Goal: Information Seeking & Learning: Learn about a topic

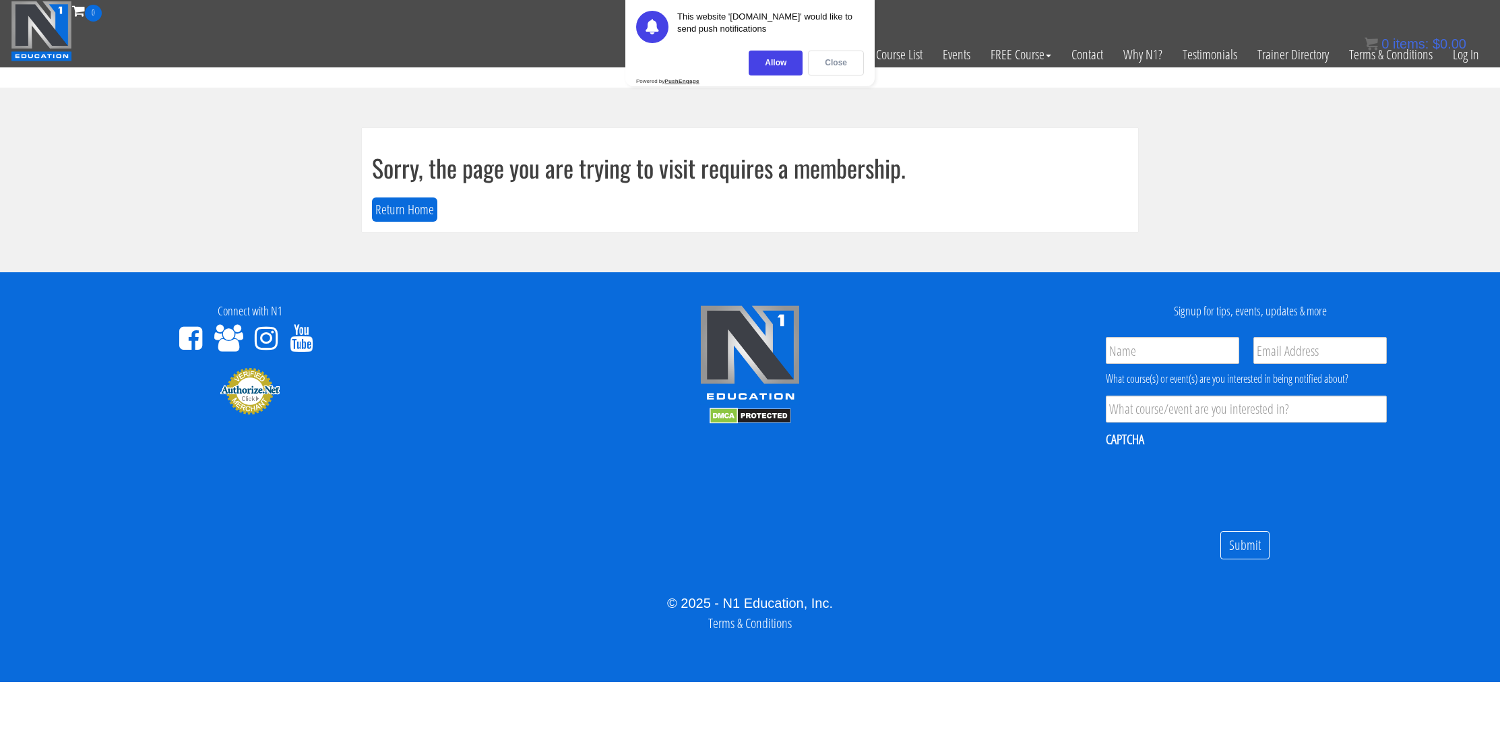
click at [839, 63] on div "Close" at bounding box center [836, 63] width 56 height 25
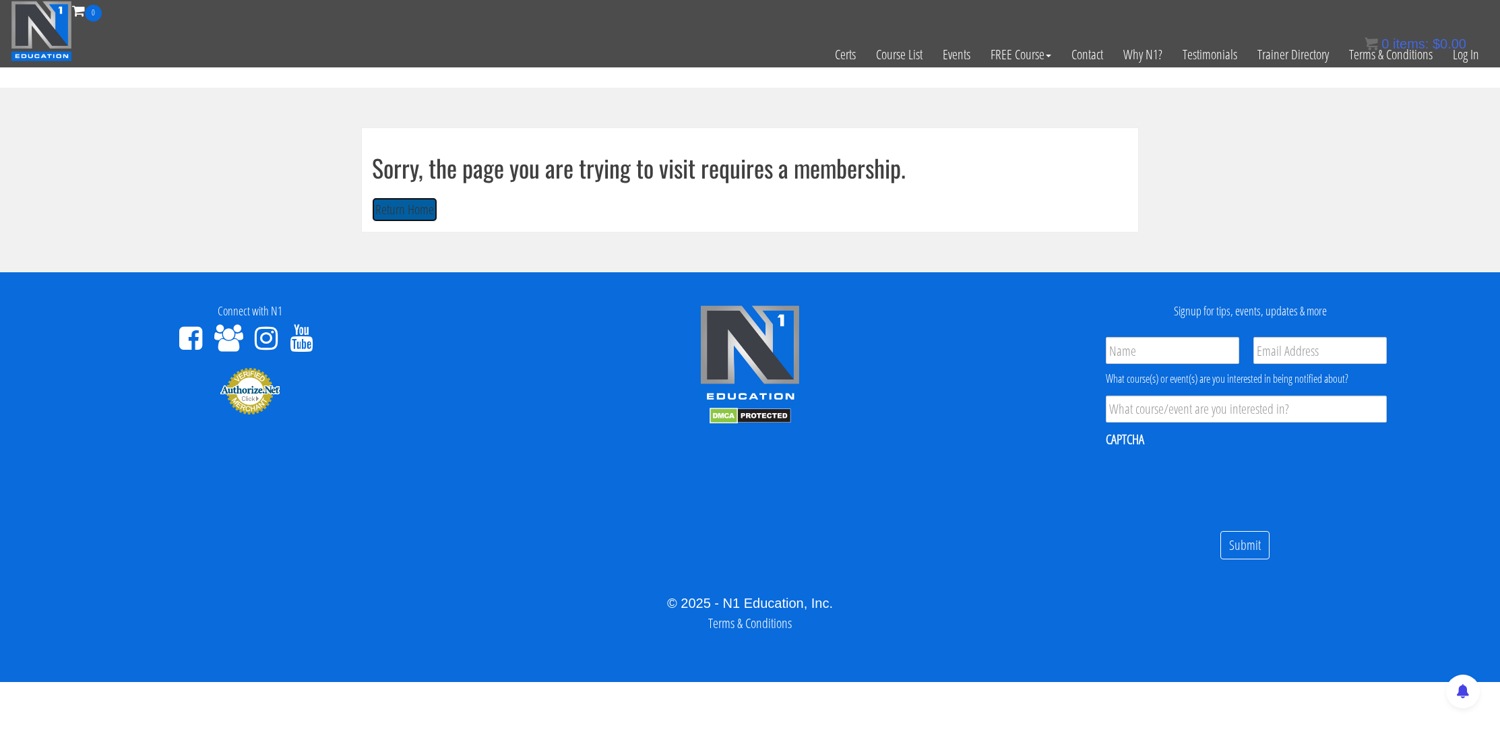
click at [417, 207] on button "Return Home" at bounding box center [404, 209] width 65 height 25
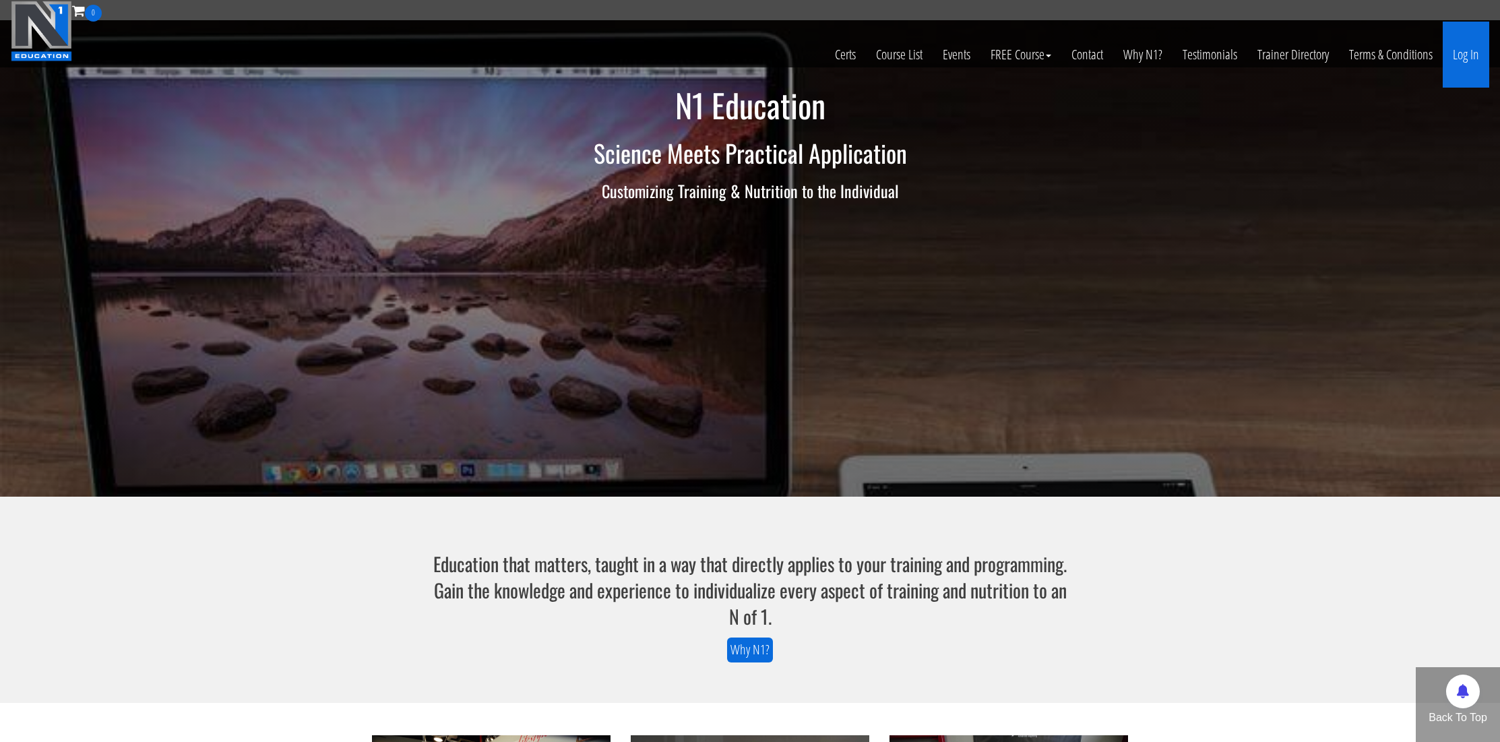
click at [1456, 57] on link "Log In" at bounding box center [1465, 55] width 46 height 66
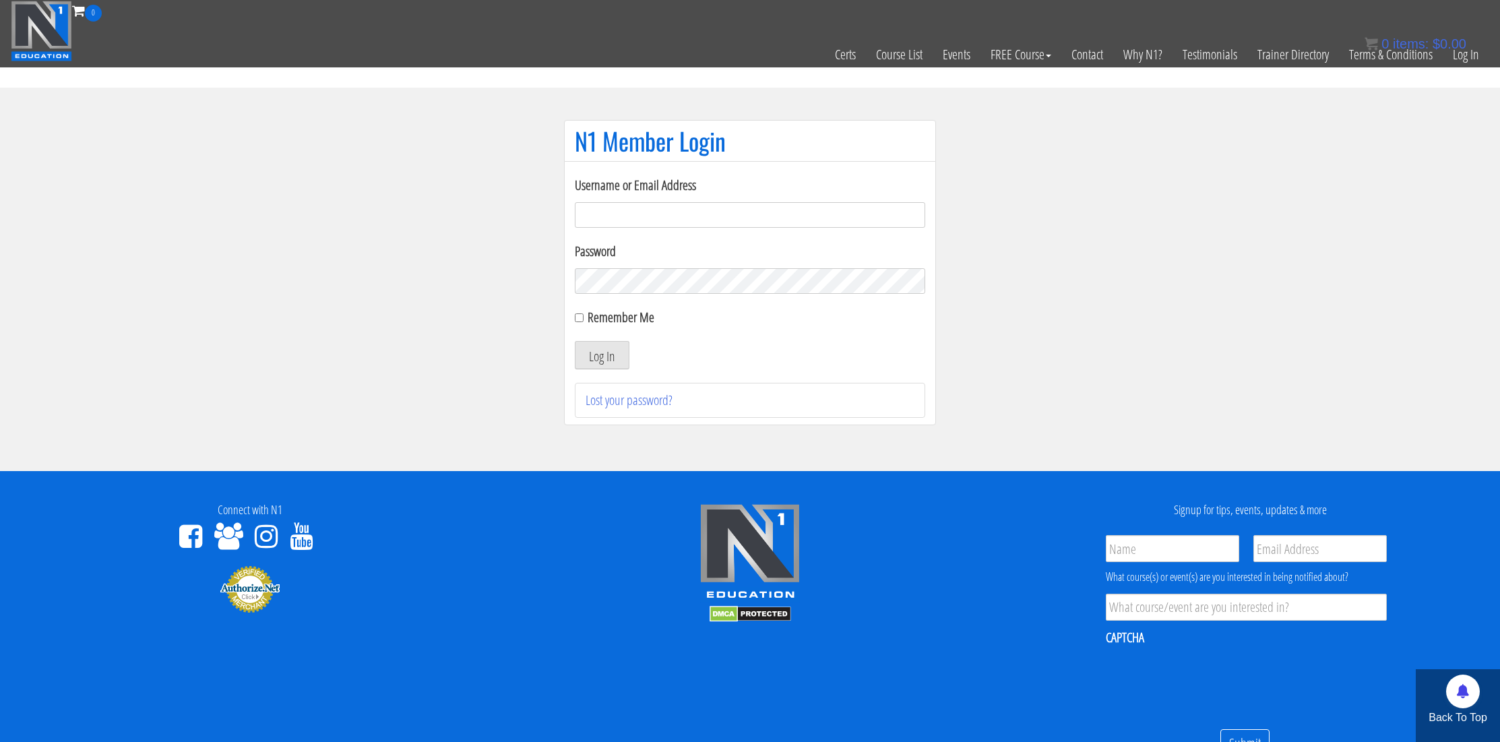
type input "kortney.riedy-2815"
click at [581, 323] on div "Remember Me" at bounding box center [750, 317] width 350 height 20
click at [577, 319] on input "Remember Me" at bounding box center [579, 317] width 9 height 9
checkbox input "true"
click at [594, 354] on button "Log In" at bounding box center [602, 355] width 55 height 28
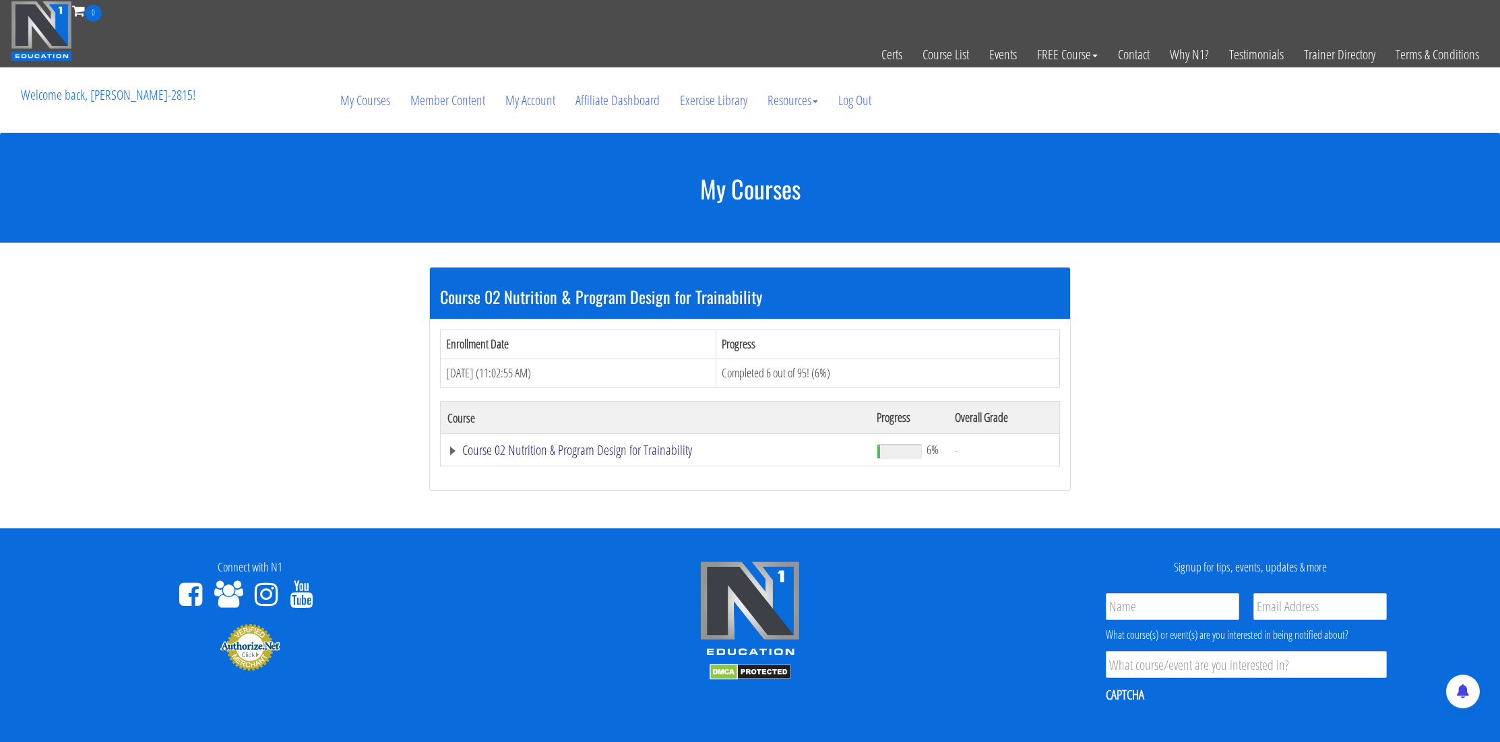
click at [551, 449] on link "Course 02 Nutrition & Program Design for Trainability" at bounding box center [655, 449] width 416 height 13
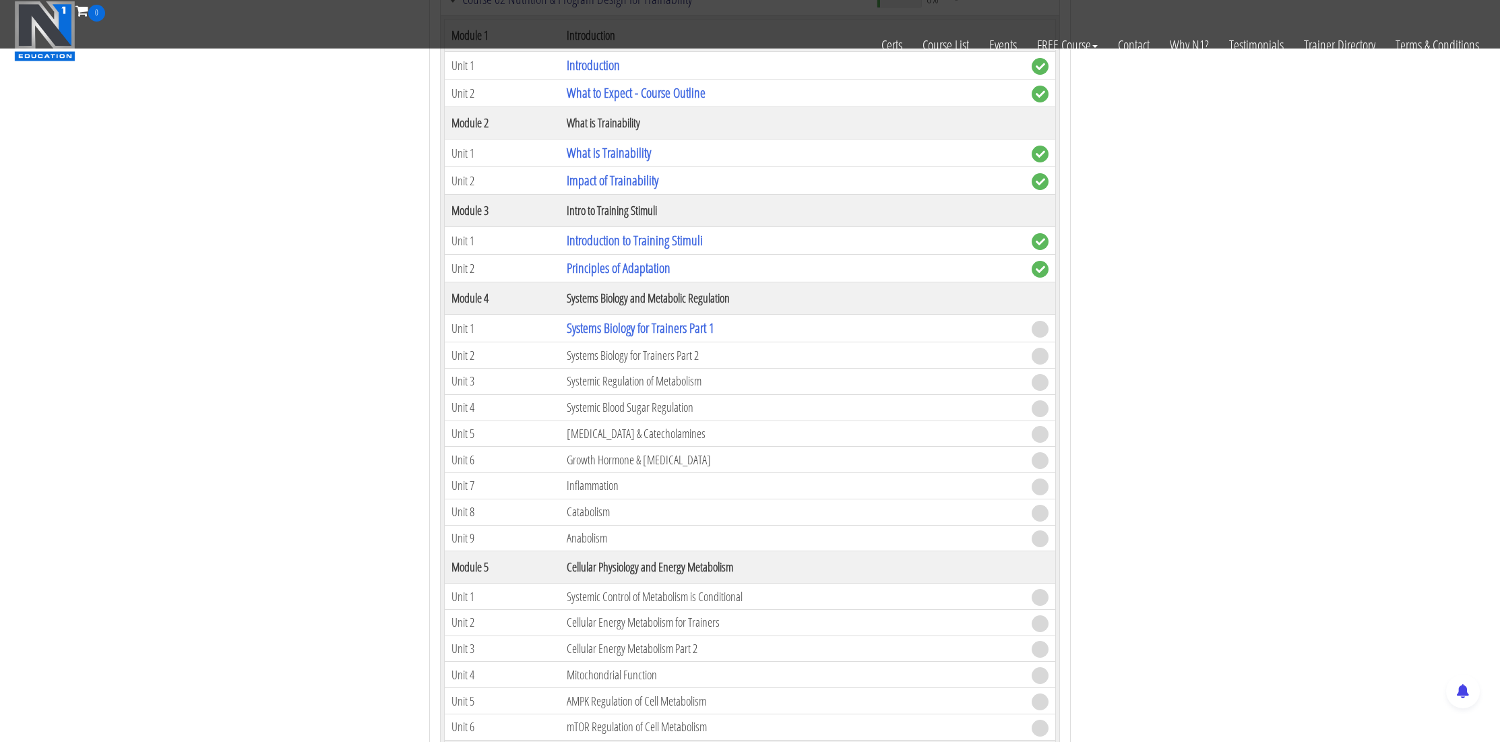
scroll to position [384, 0]
click at [678, 331] on link "Systems Biology for Trainers Part 1" at bounding box center [641, 327] width 148 height 18
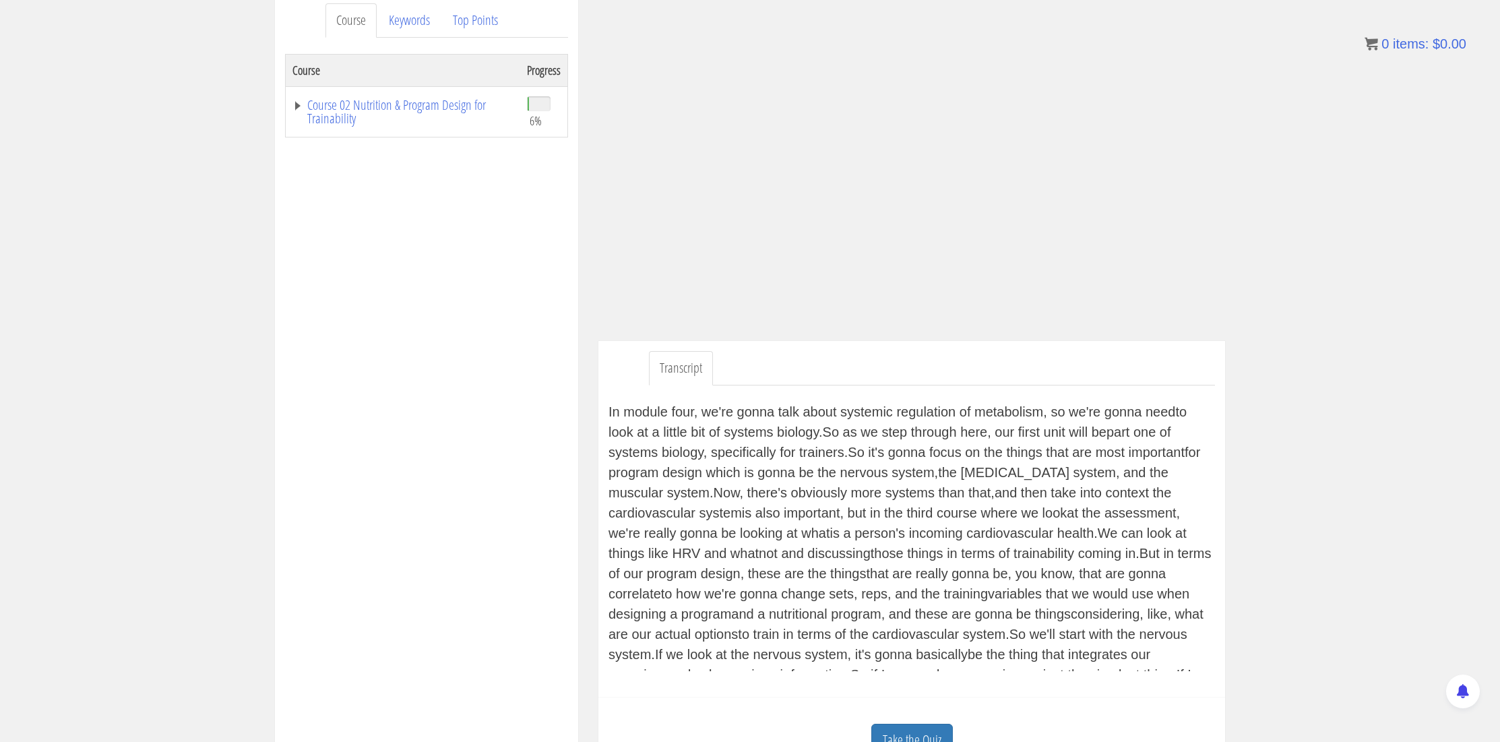
scroll to position [165, 0]
click at [296, 105] on link "Course 02 Nutrition & Program Design for Trainability" at bounding box center [402, 112] width 221 height 27
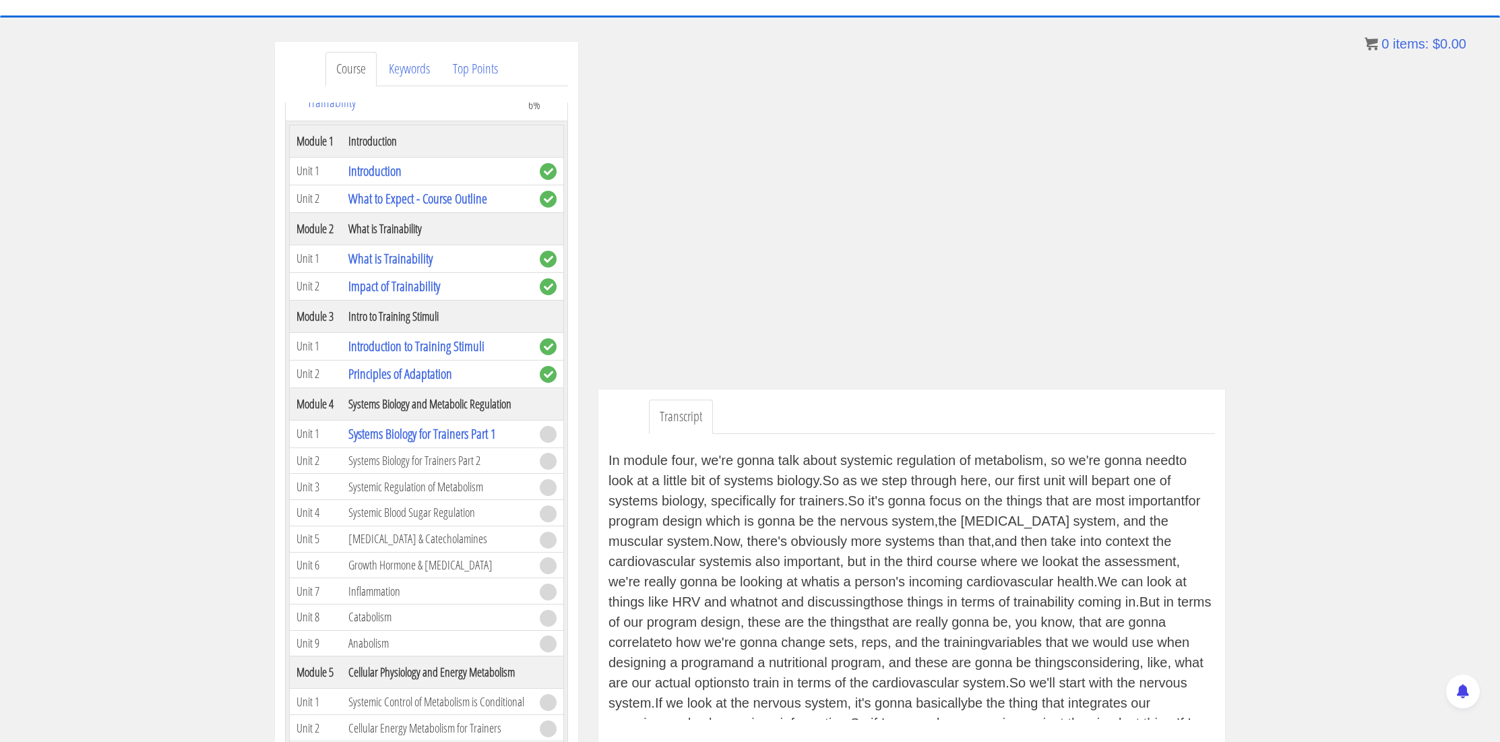
scroll to position [48, 0]
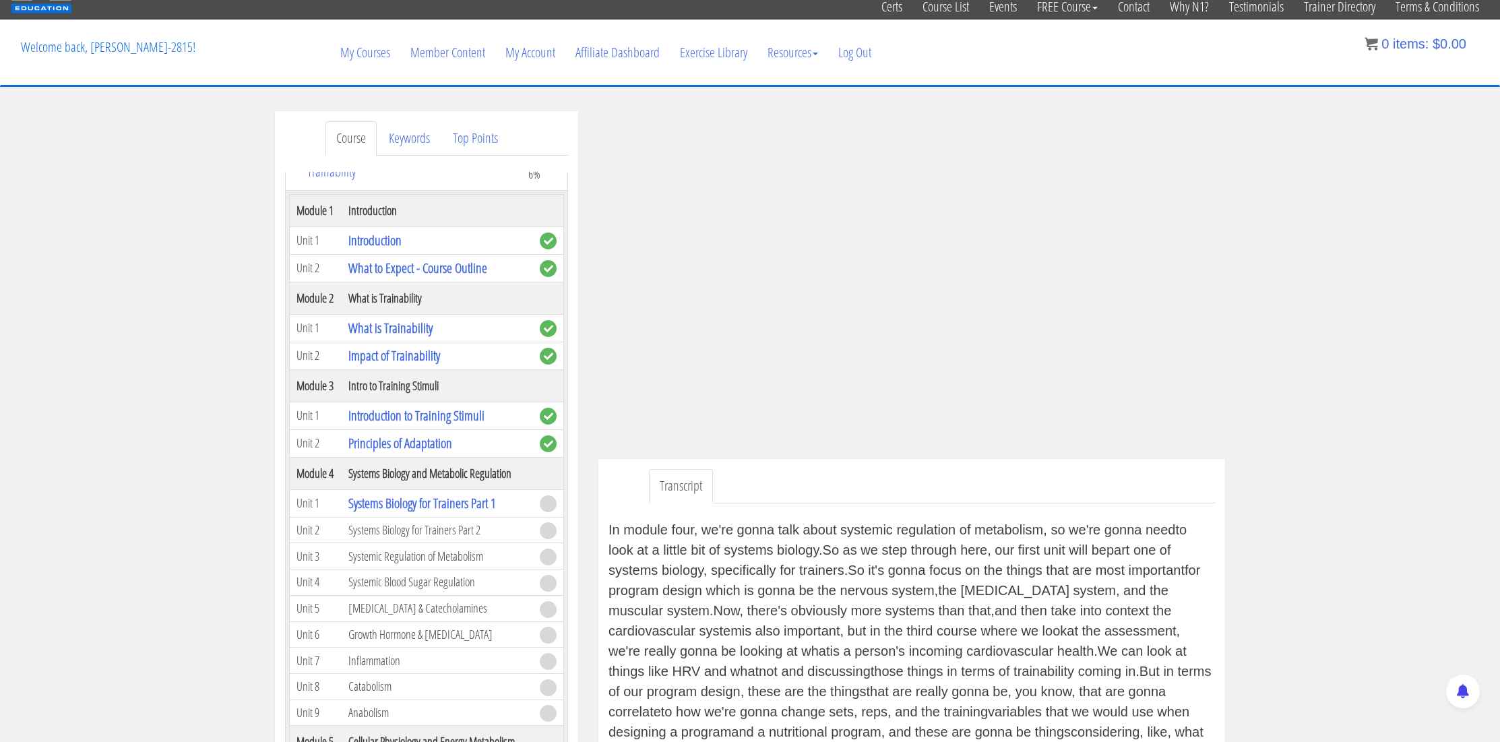
click at [1279, 396] on div "Course Keywords Top Points Course Progress Course 02 Nutrition & Program Design…" at bounding box center [750, 506] width 1500 height 790
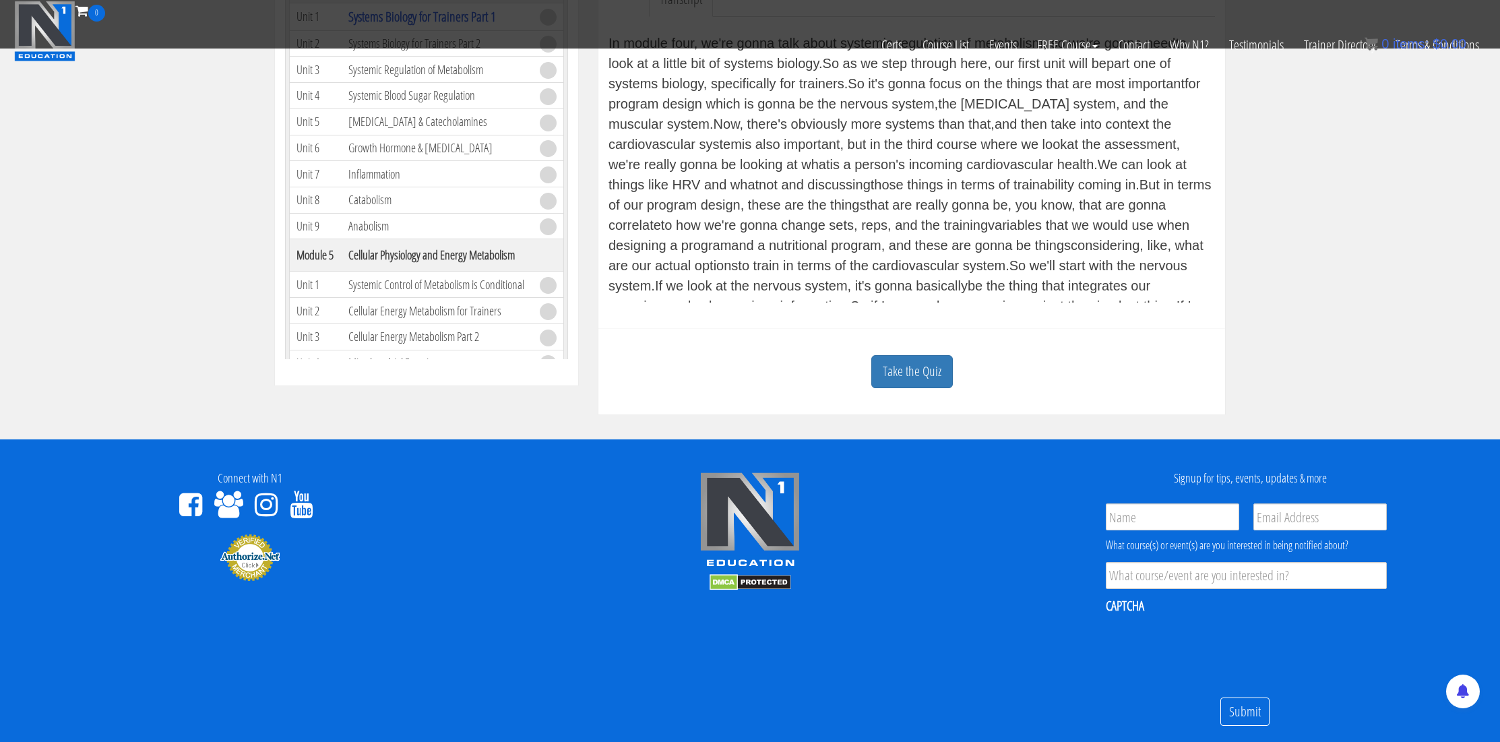
scroll to position [434, 0]
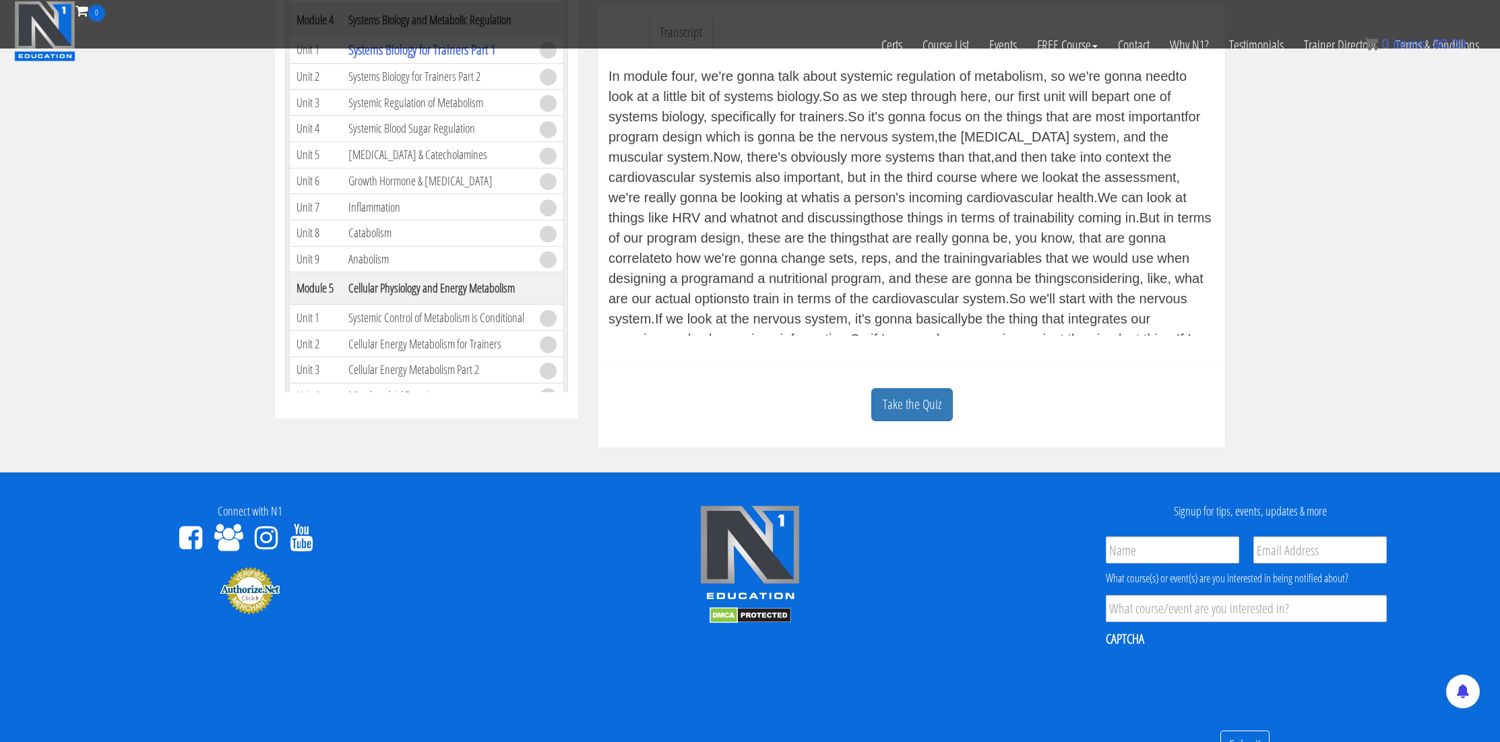
click at [904, 416] on link "Take the Quiz" at bounding box center [912, 404] width 82 height 33
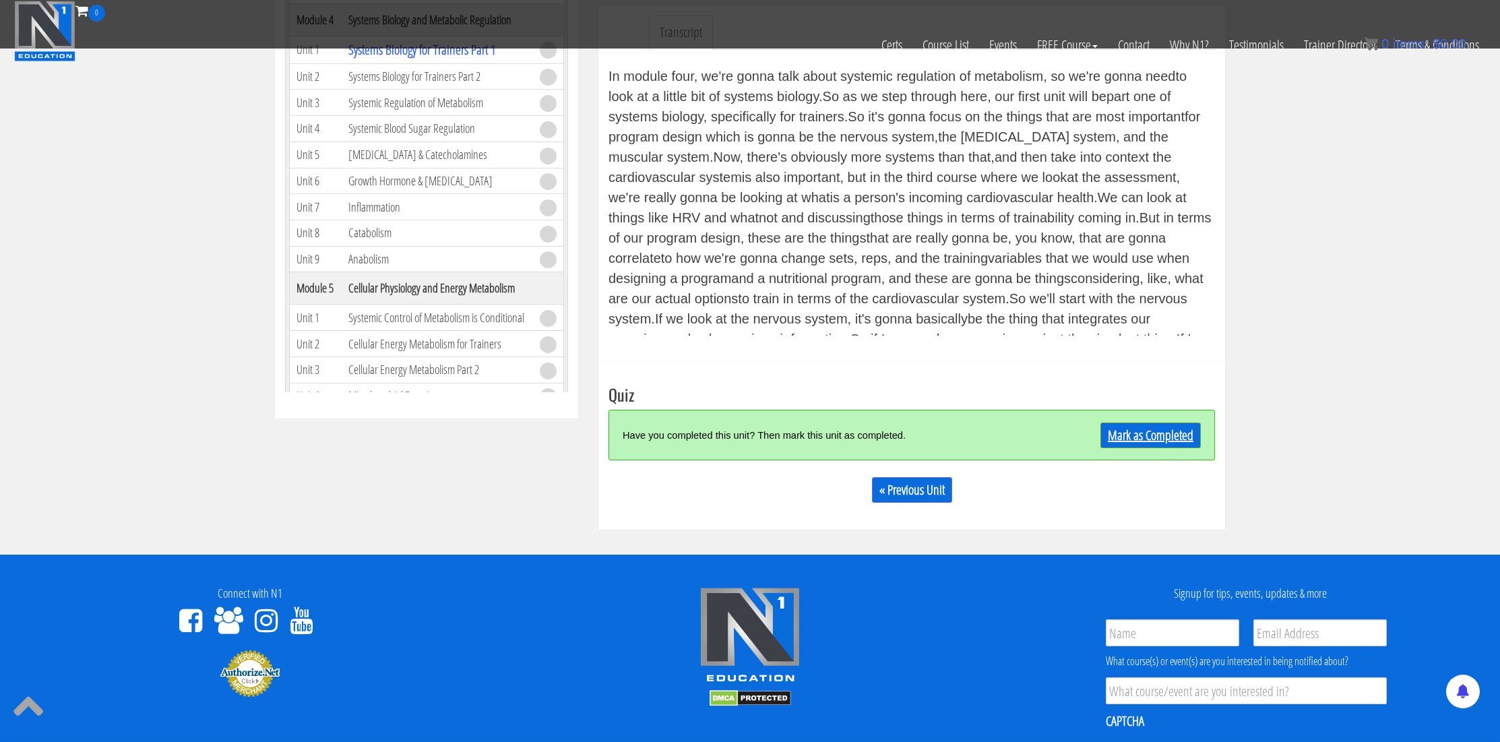
click at [1126, 432] on link "Mark as Completed" at bounding box center [1150, 435] width 100 height 26
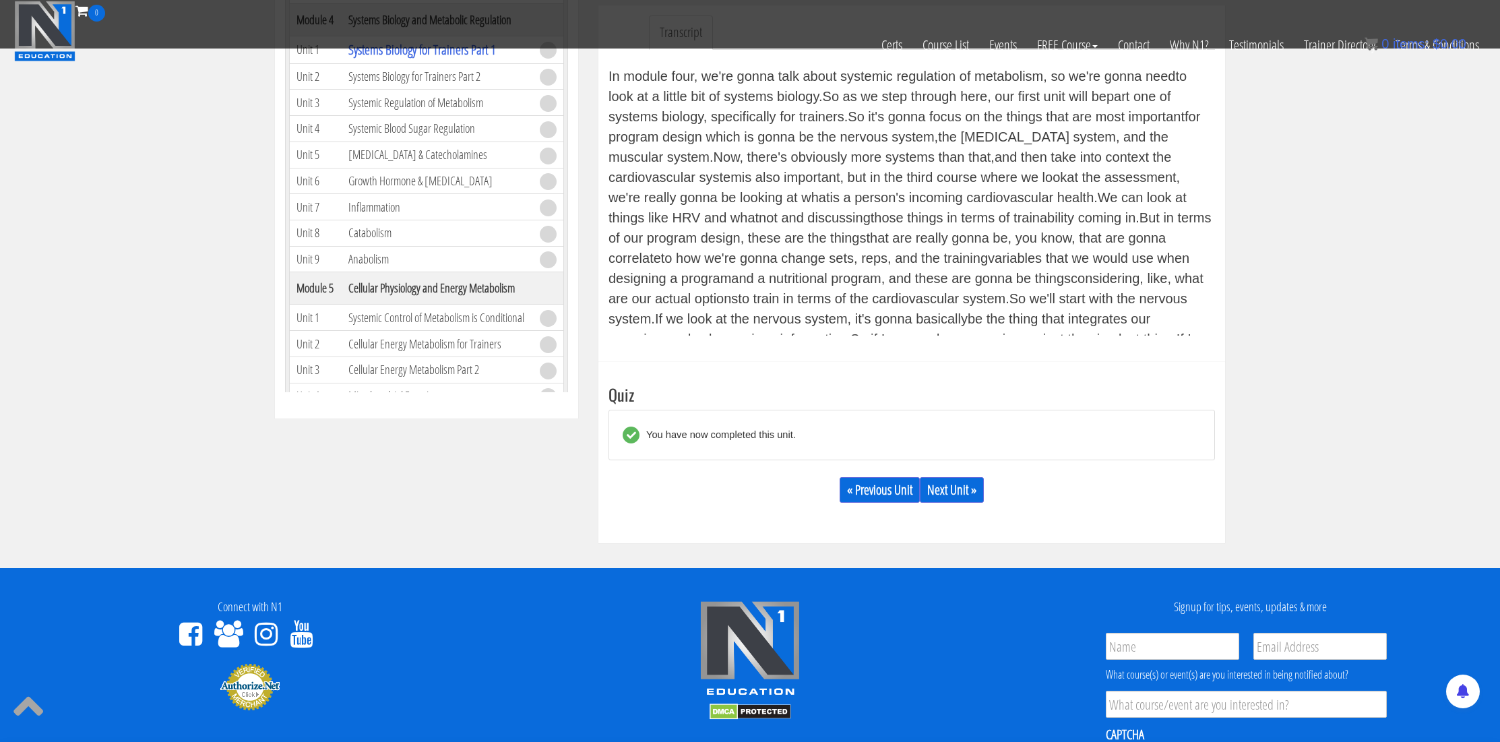
scroll to position [0, 0]
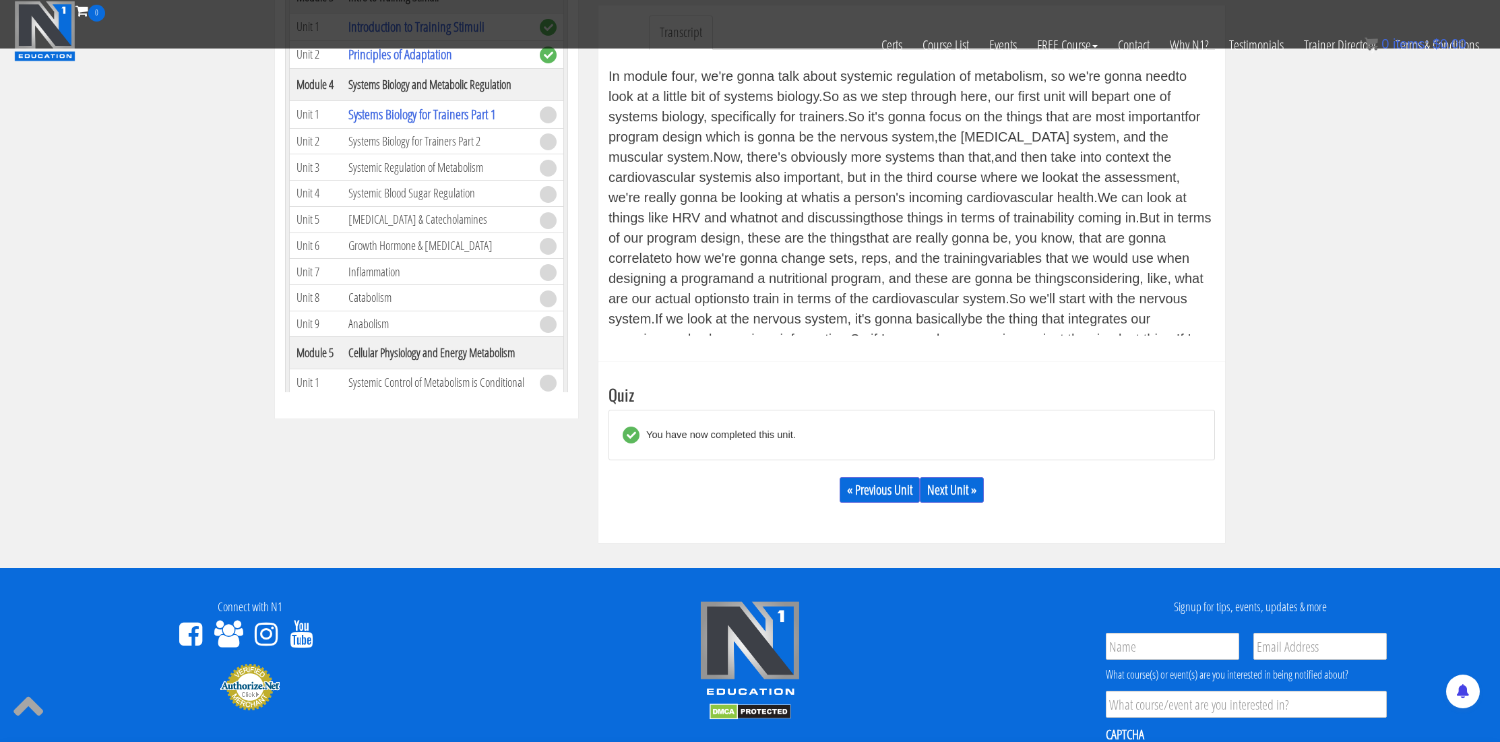
click at [441, 148] on td "Systems Biology for Trainers Part 2" at bounding box center [437, 141] width 191 height 26
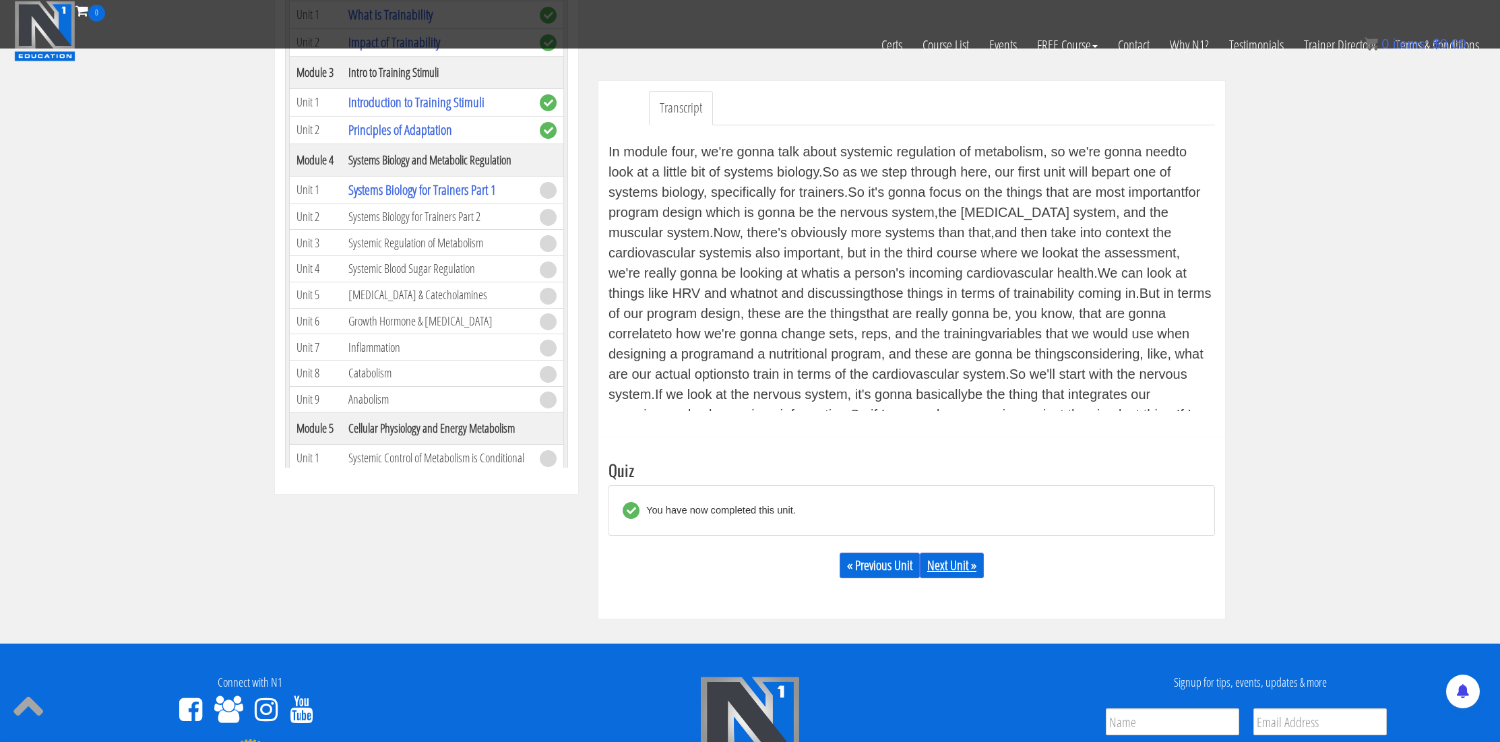
scroll to position [354, 0]
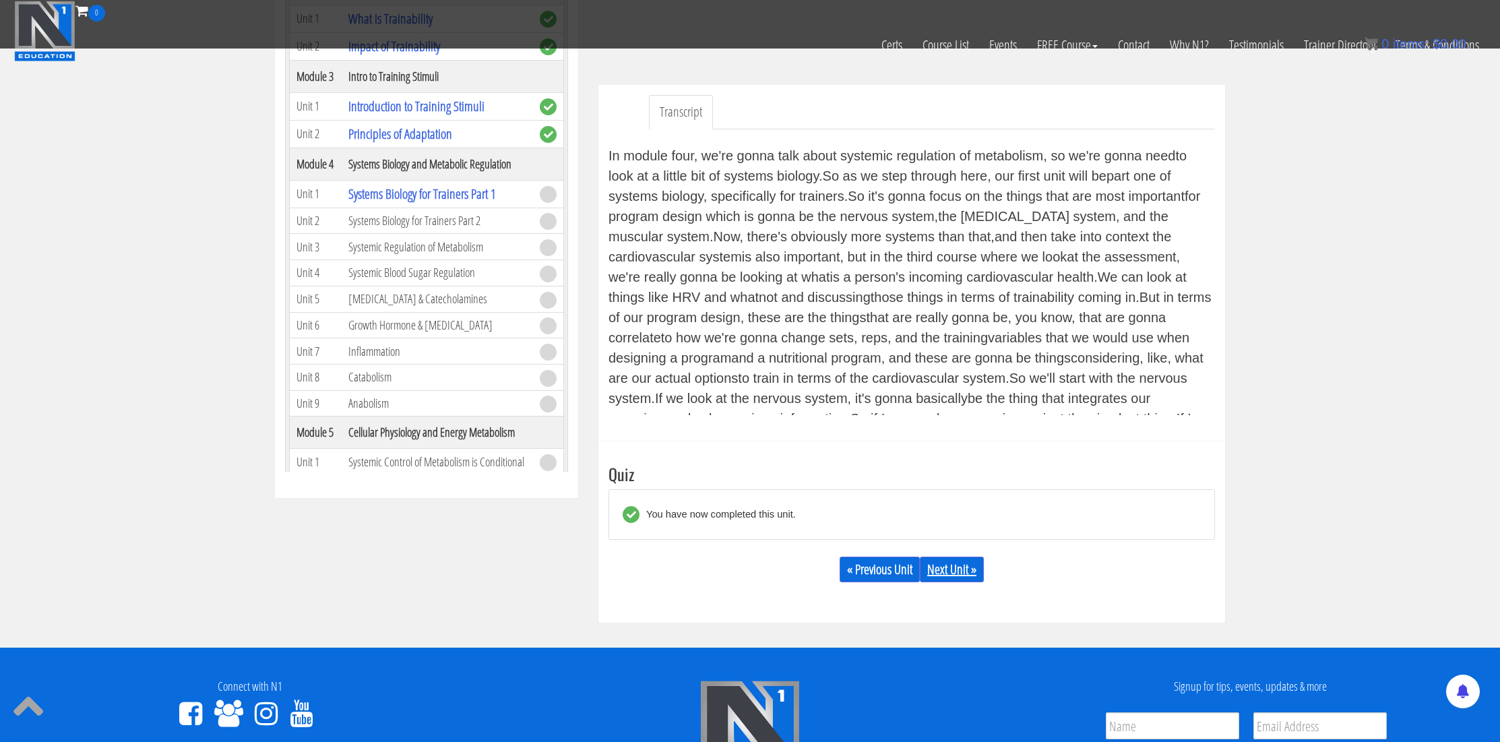
click at [958, 572] on link "Next Unit »" at bounding box center [952, 569] width 64 height 26
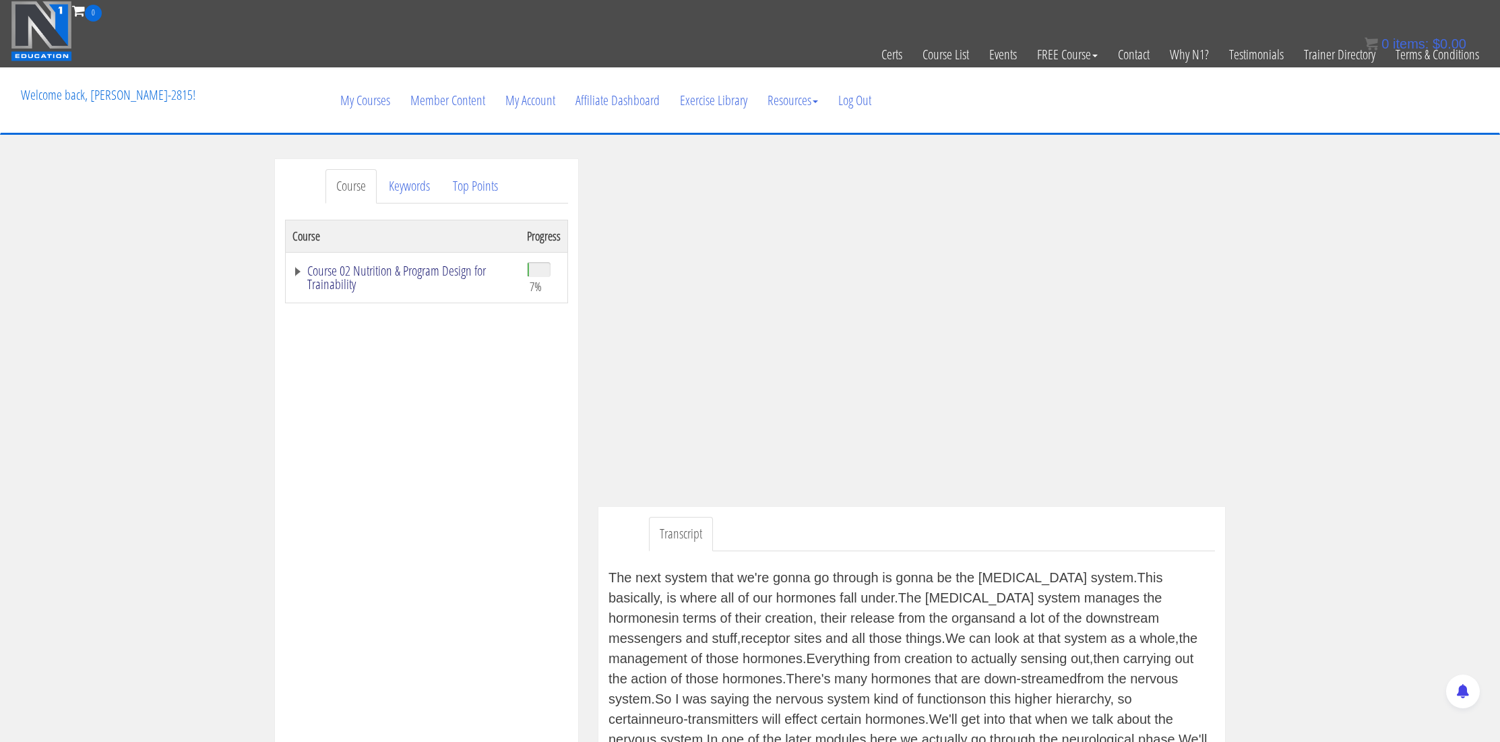
click at [299, 270] on link "Course 02 Nutrition & Program Design for Trainability" at bounding box center [402, 277] width 221 height 27
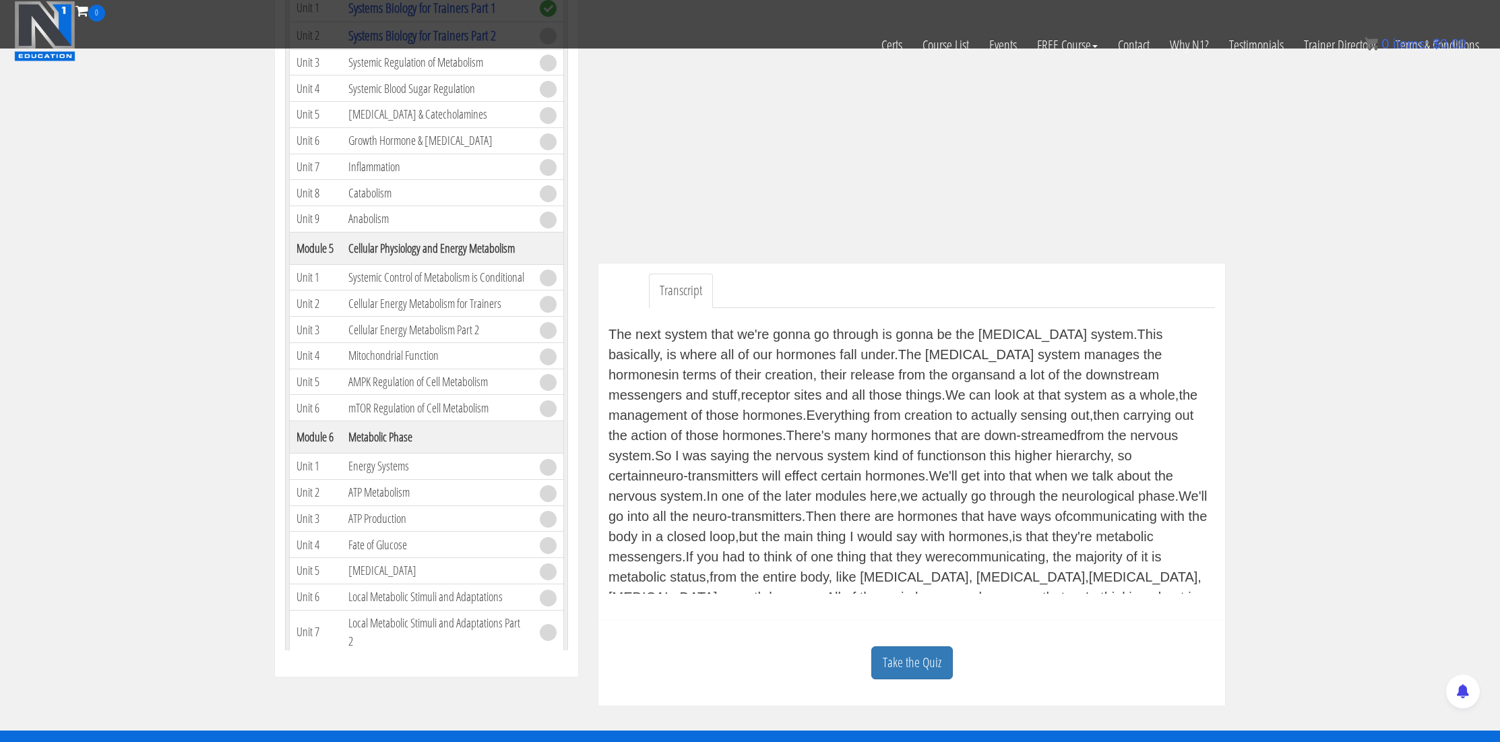
scroll to position [509, 0]
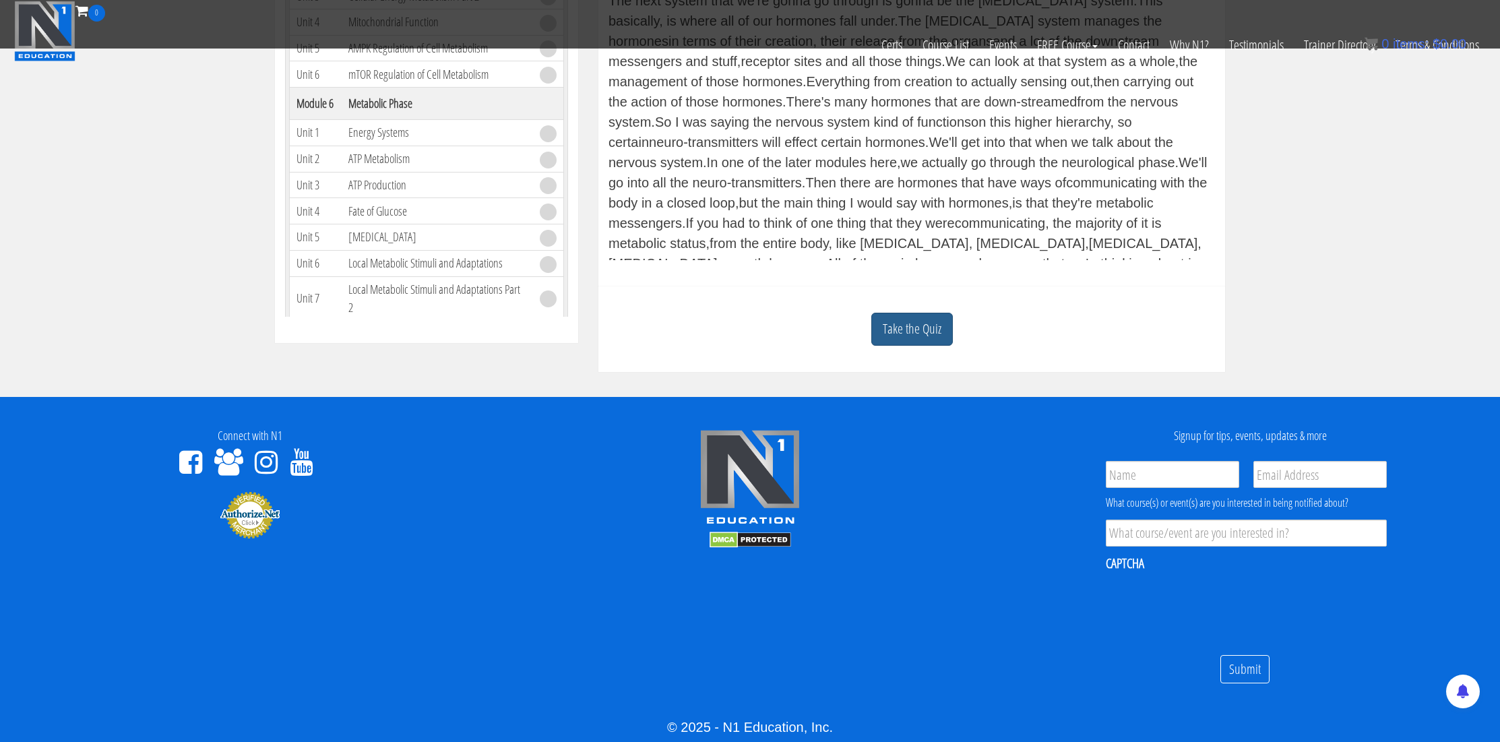
click at [921, 326] on link "Take the Quiz" at bounding box center [912, 329] width 82 height 33
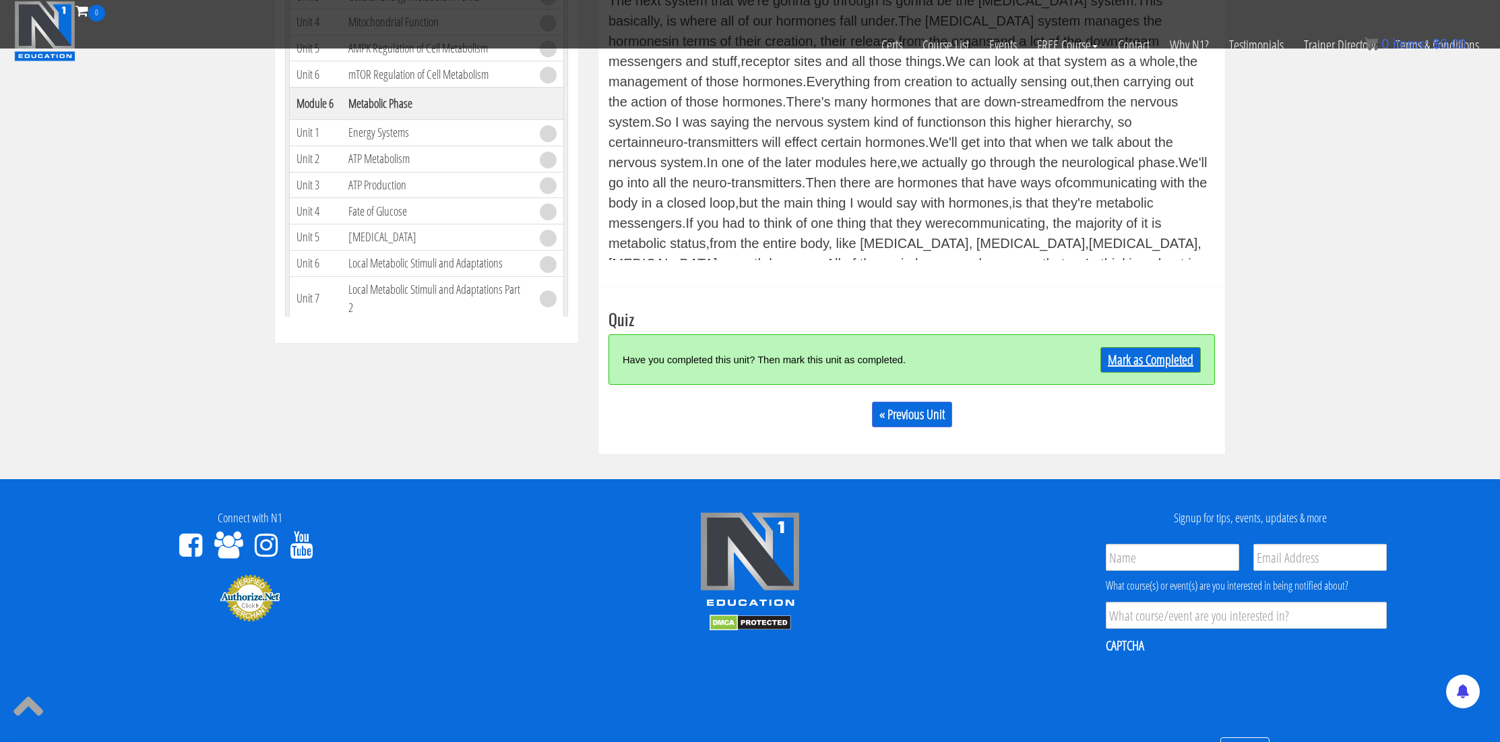
click at [1112, 366] on link "Mark as Completed" at bounding box center [1150, 360] width 100 height 26
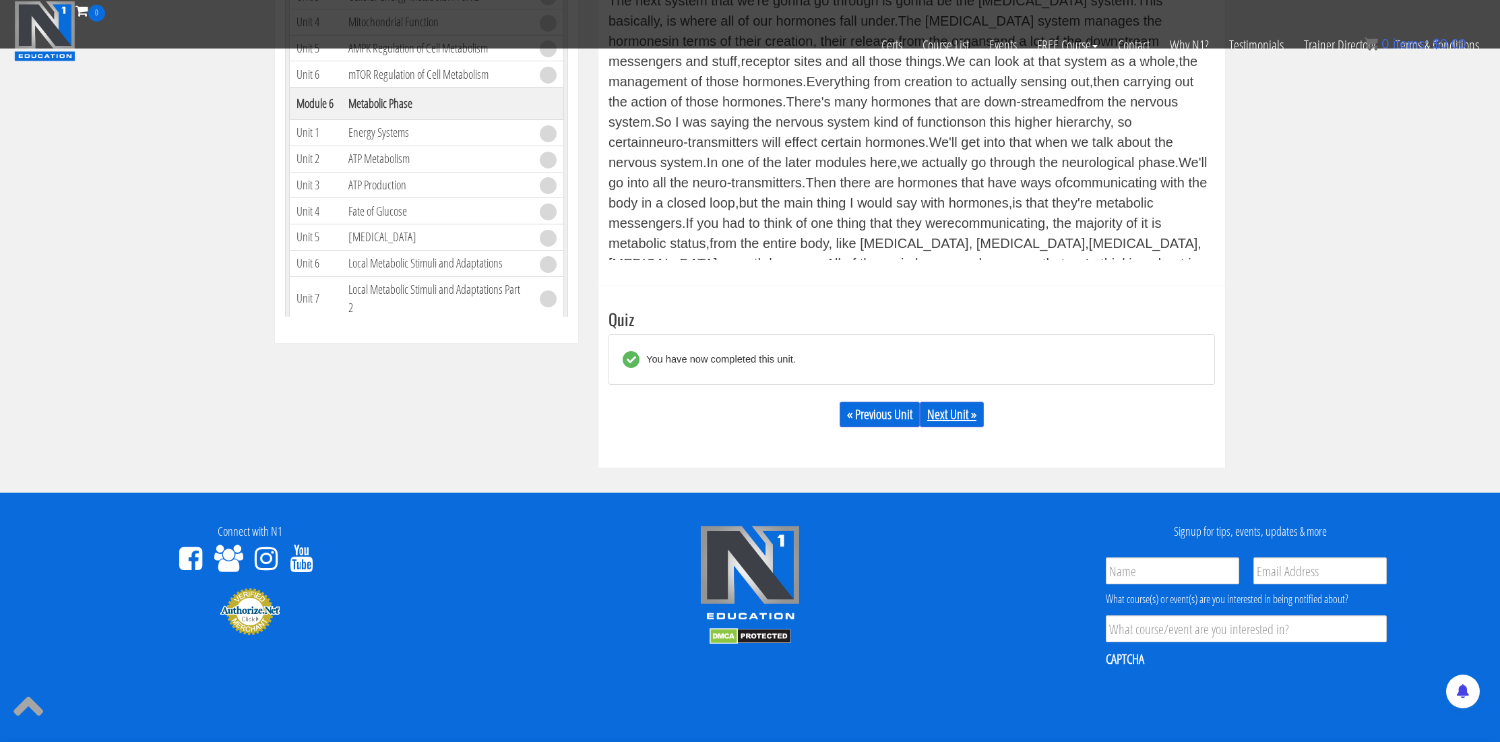
click at [940, 414] on link "Next Unit »" at bounding box center [952, 414] width 64 height 26
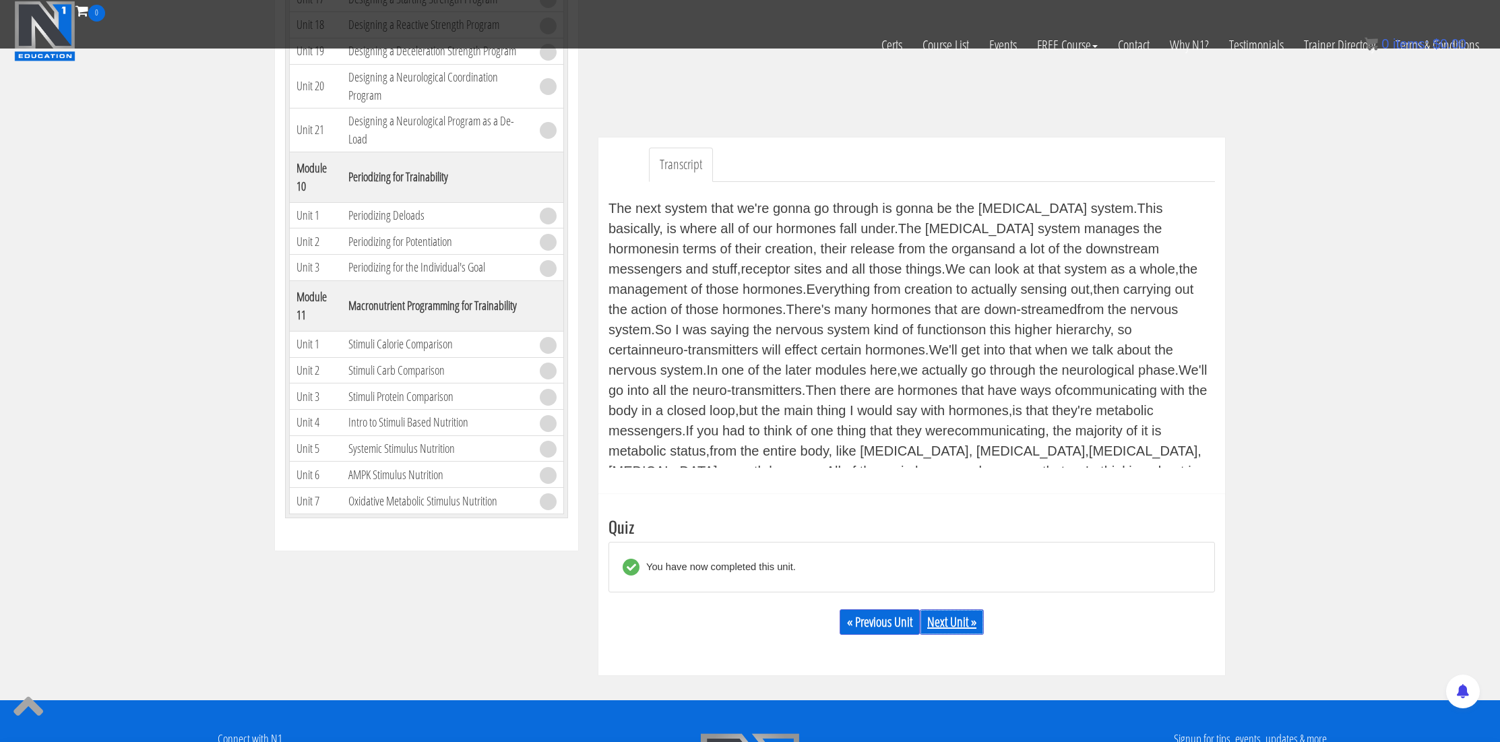
scroll to position [2669, 0]
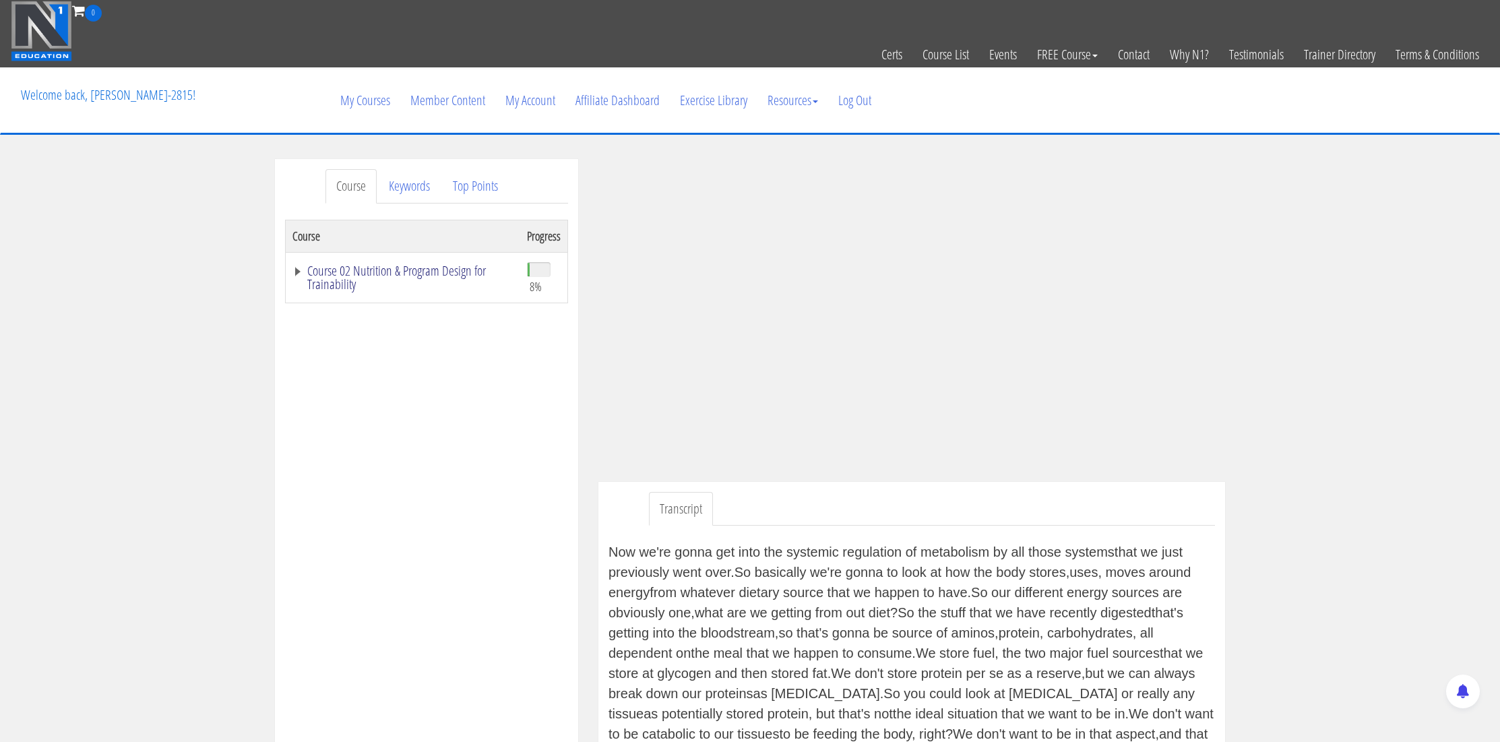
click at [297, 271] on link "Course 02 Nutrition & Program Design for Trainability" at bounding box center [402, 277] width 221 height 27
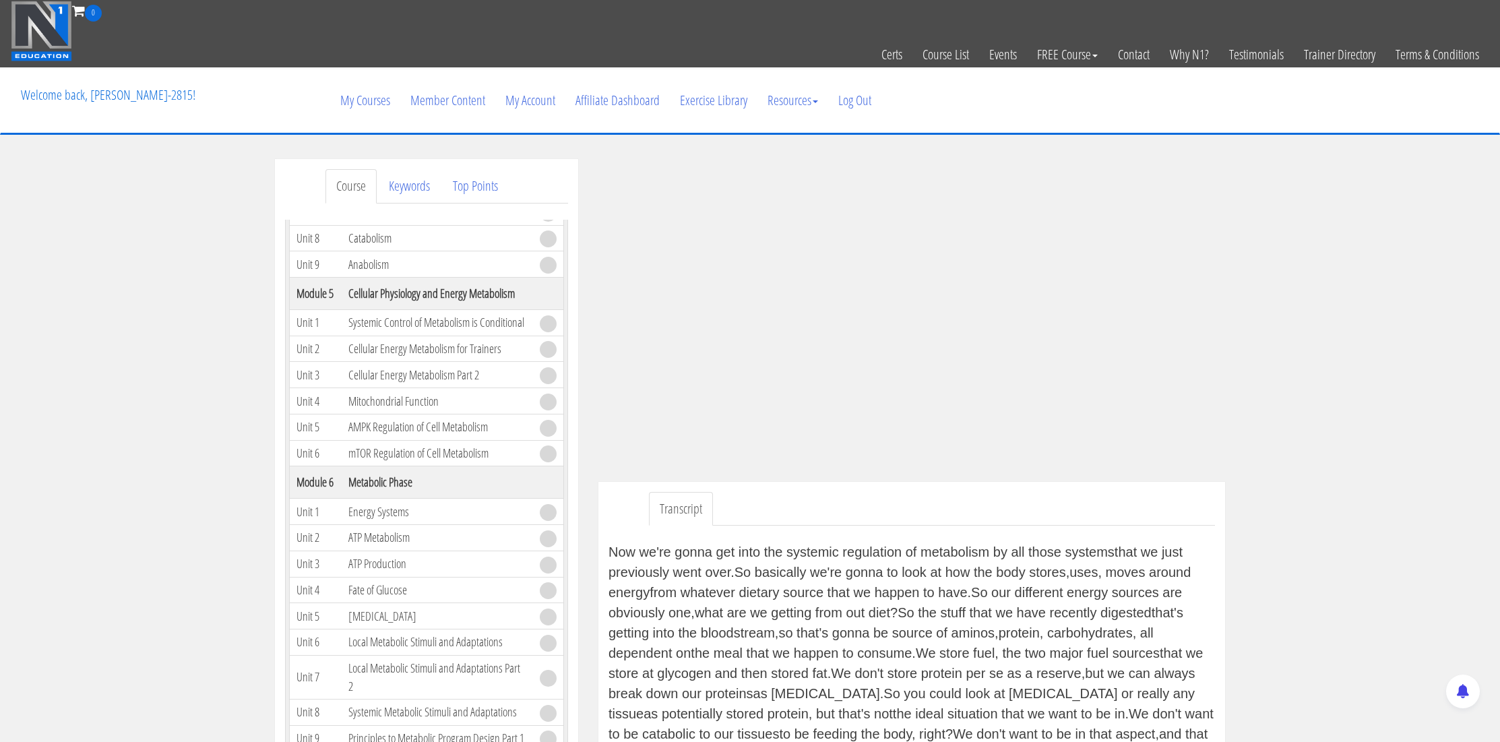
scroll to position [292, 0]
